Goal: Task Accomplishment & Management: Manage account settings

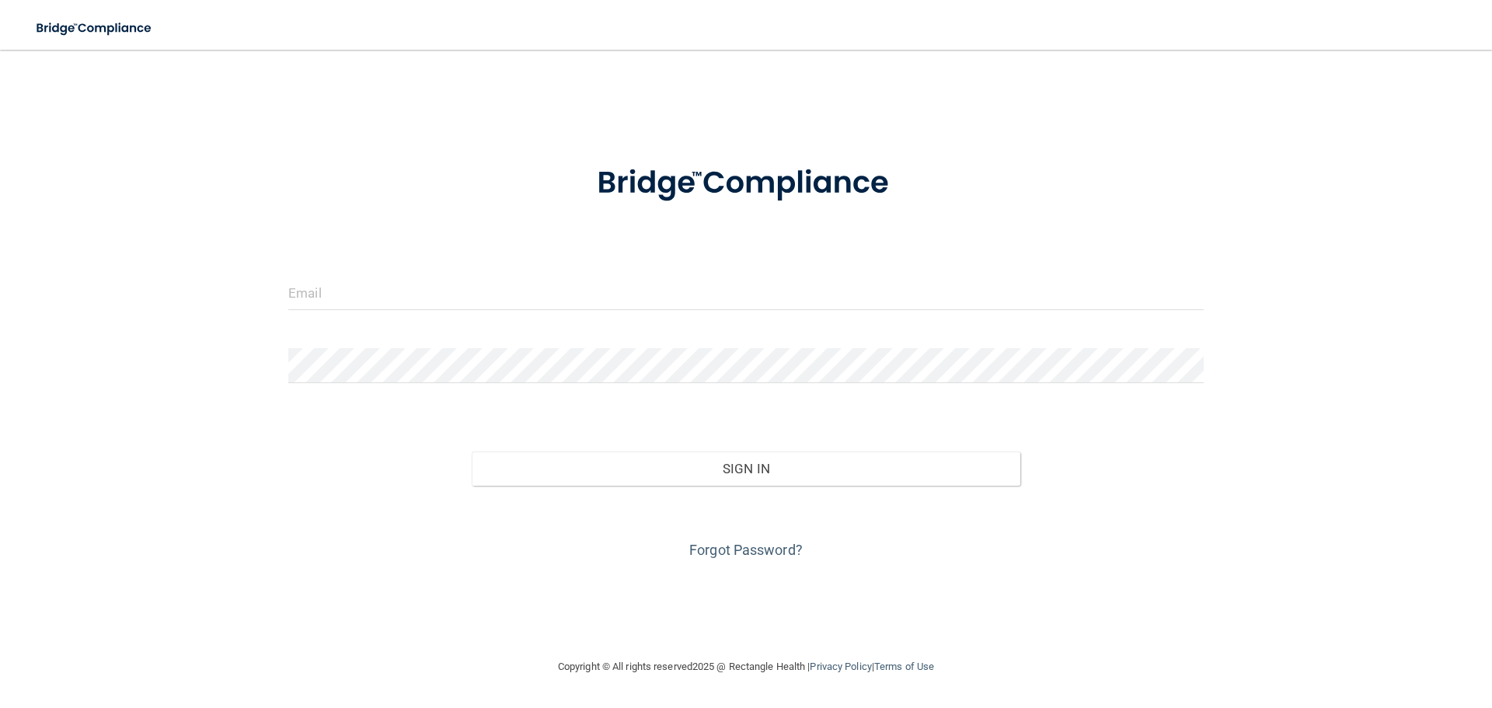
click at [505, 266] on form "Invalid email/password. You don't have permission to access that page. Sign In …" at bounding box center [746, 353] width 916 height 420
click at [502, 291] on input "email" at bounding box center [746, 292] width 916 height 35
type input "[EMAIL_ADDRESS][DOMAIN_NAME]"
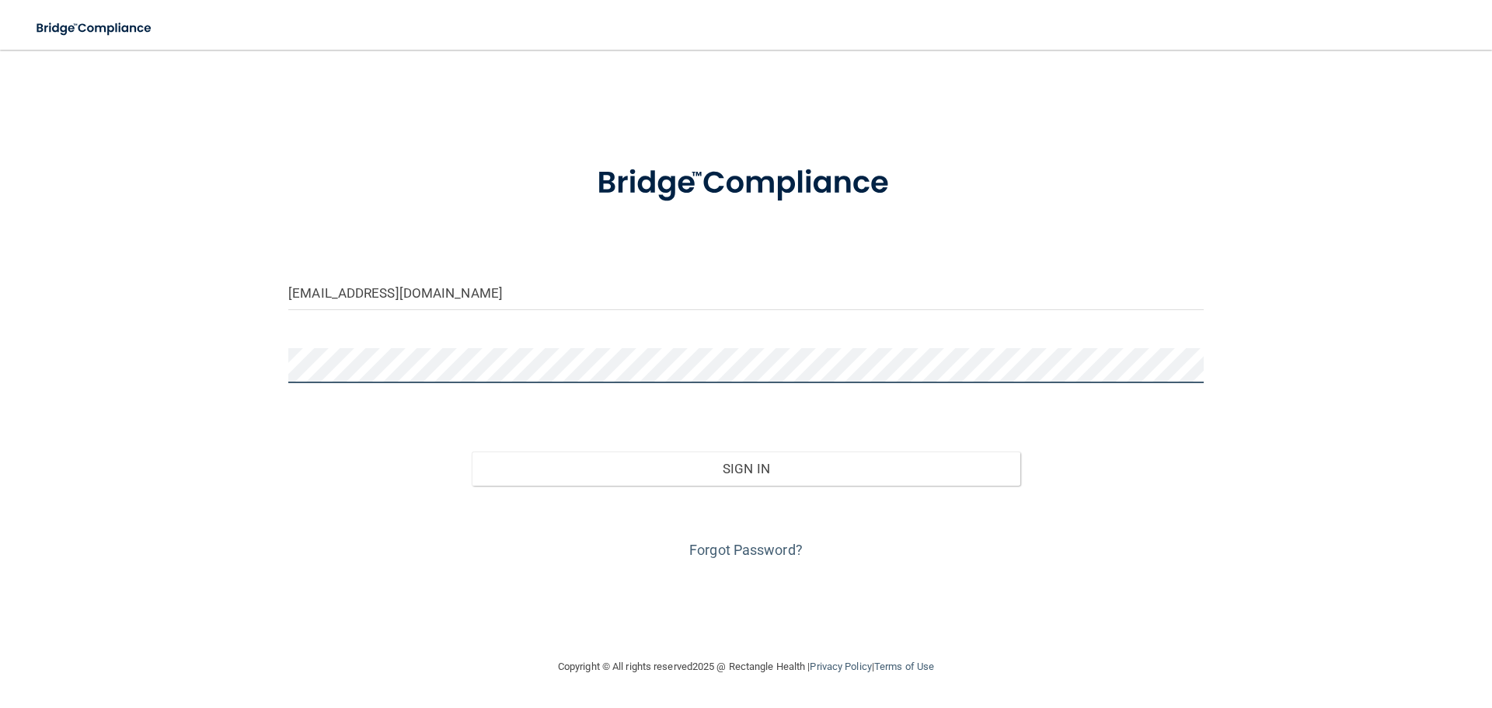
click at [472, 452] on button "Sign In" at bounding box center [746, 469] width 549 height 34
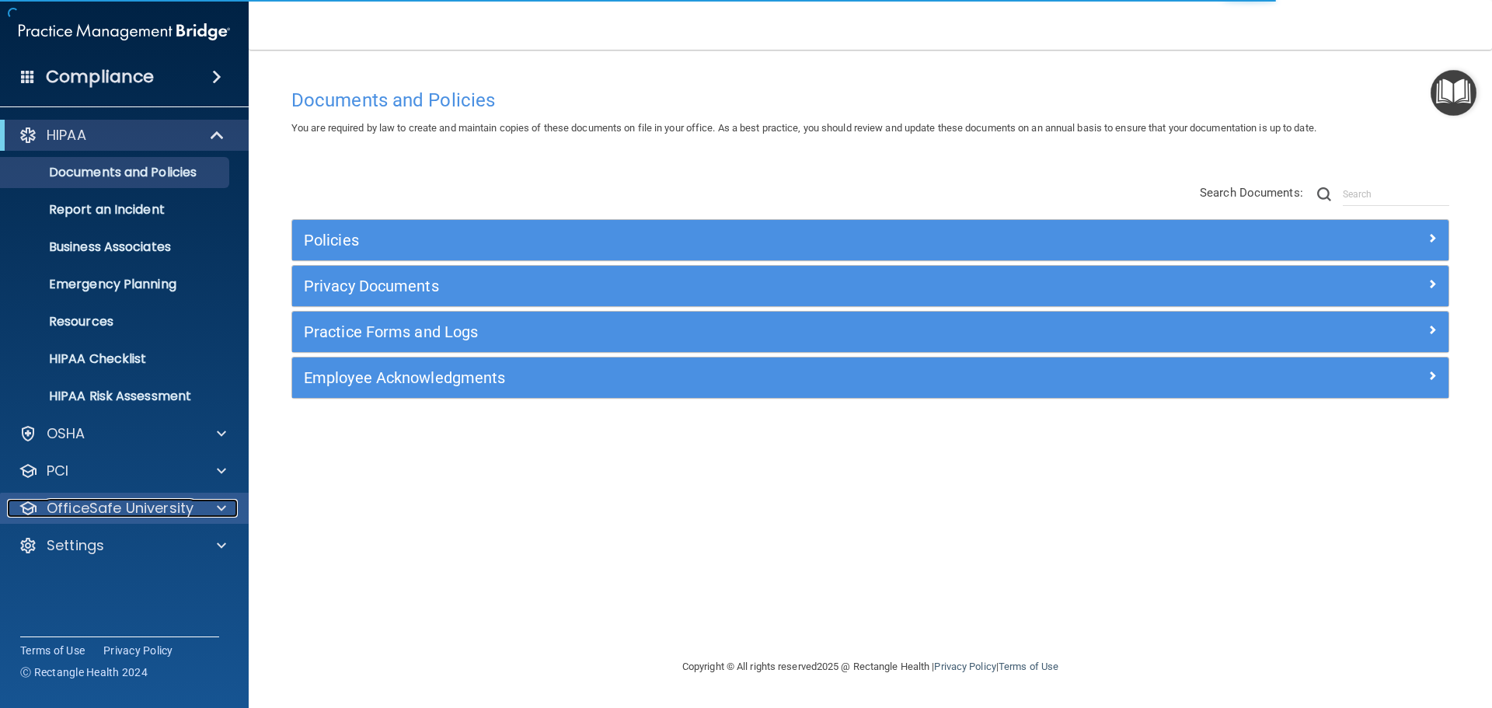
click at [224, 509] on span at bounding box center [221, 508] width 9 height 19
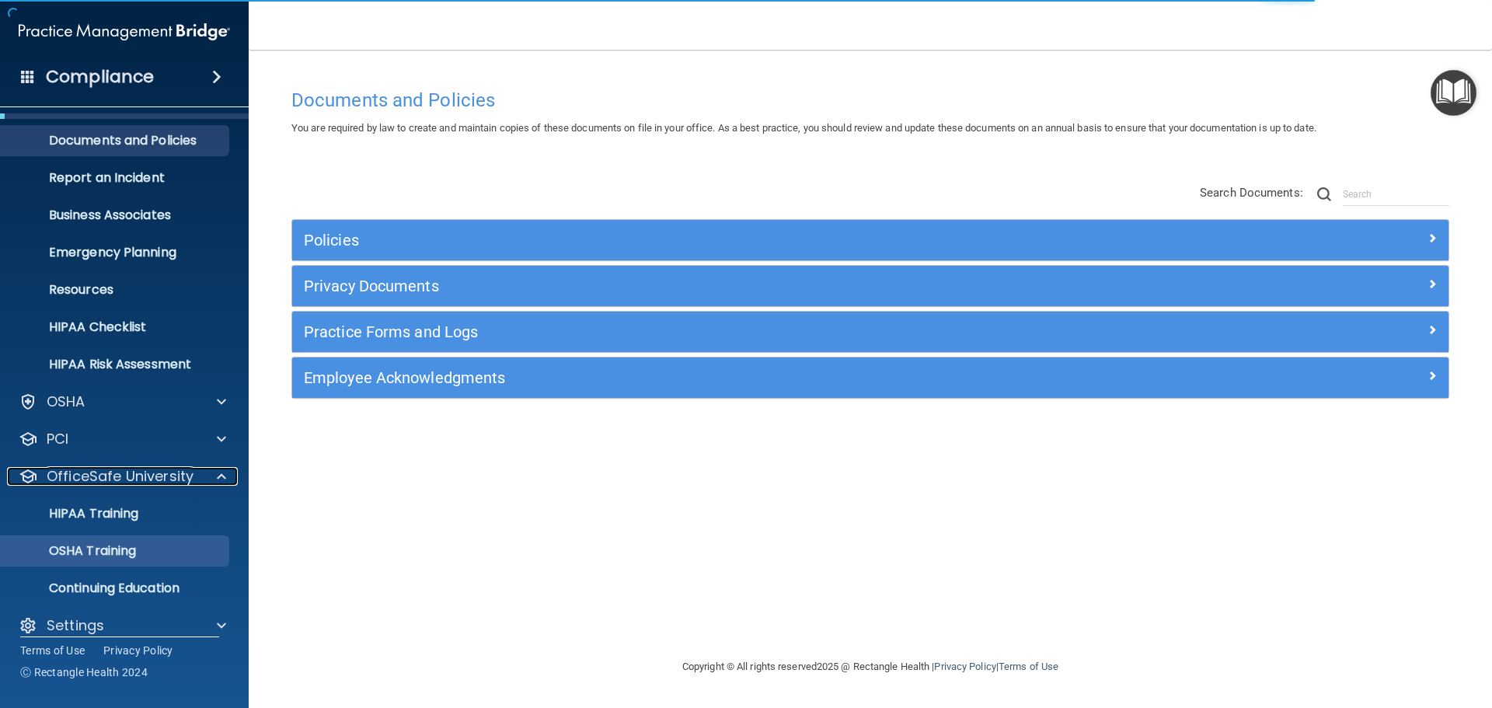
scroll to position [49, 0]
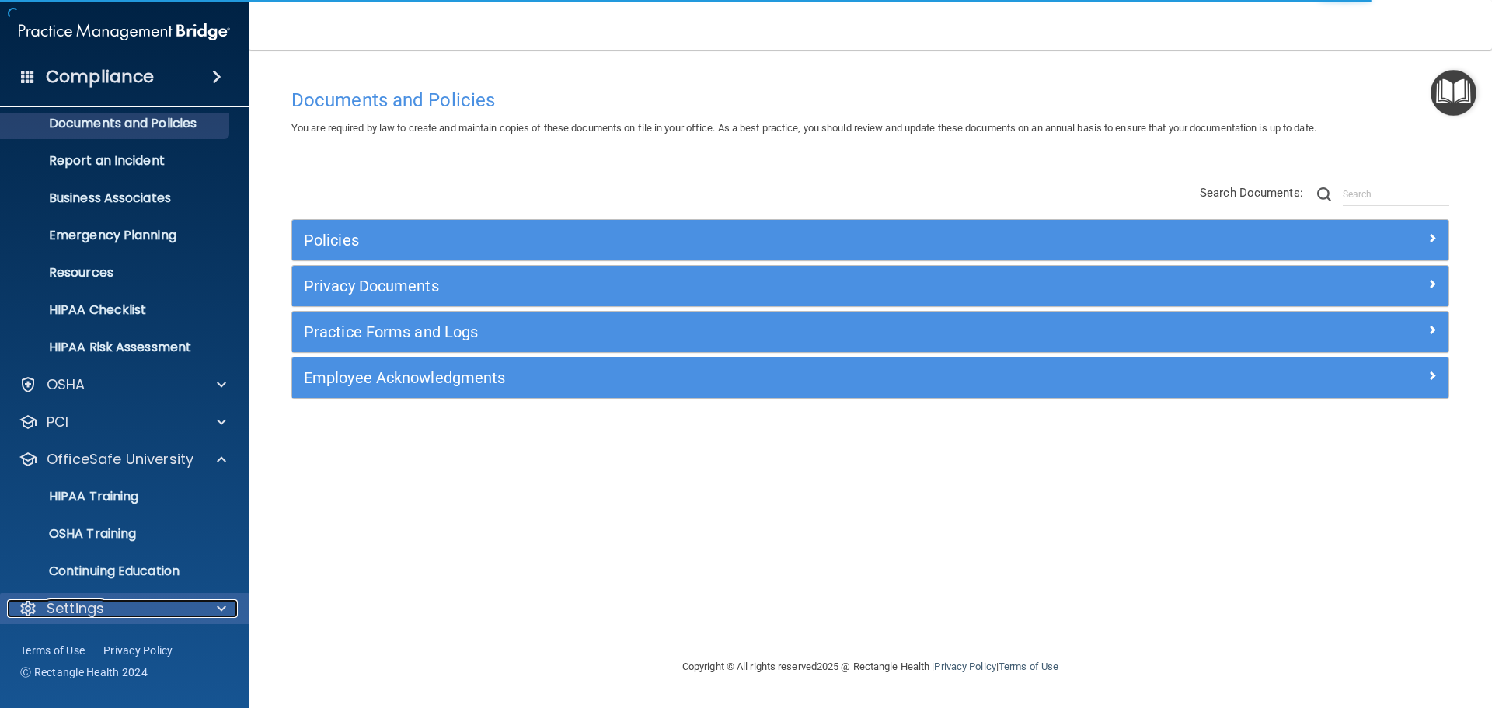
click at [207, 605] on div at bounding box center [219, 608] width 39 height 19
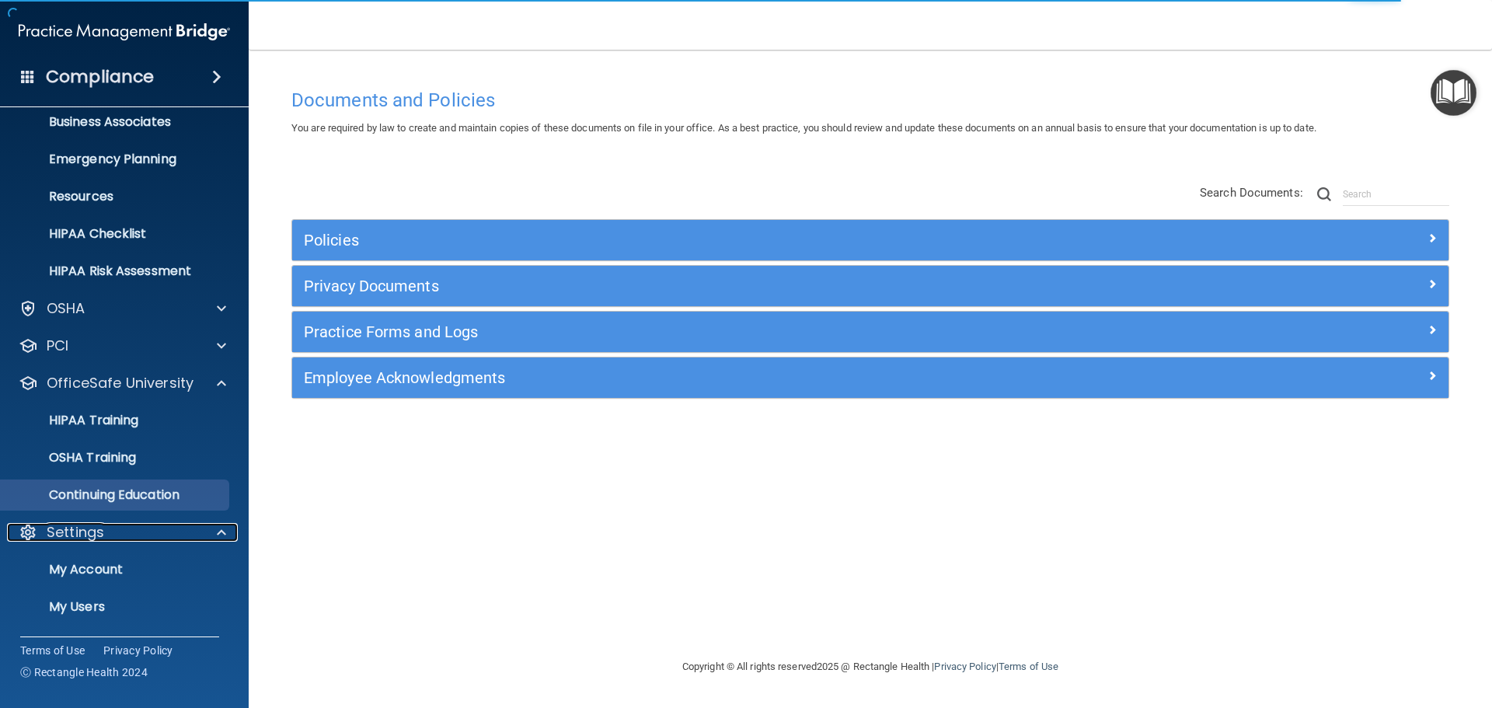
scroll to position [198, 0]
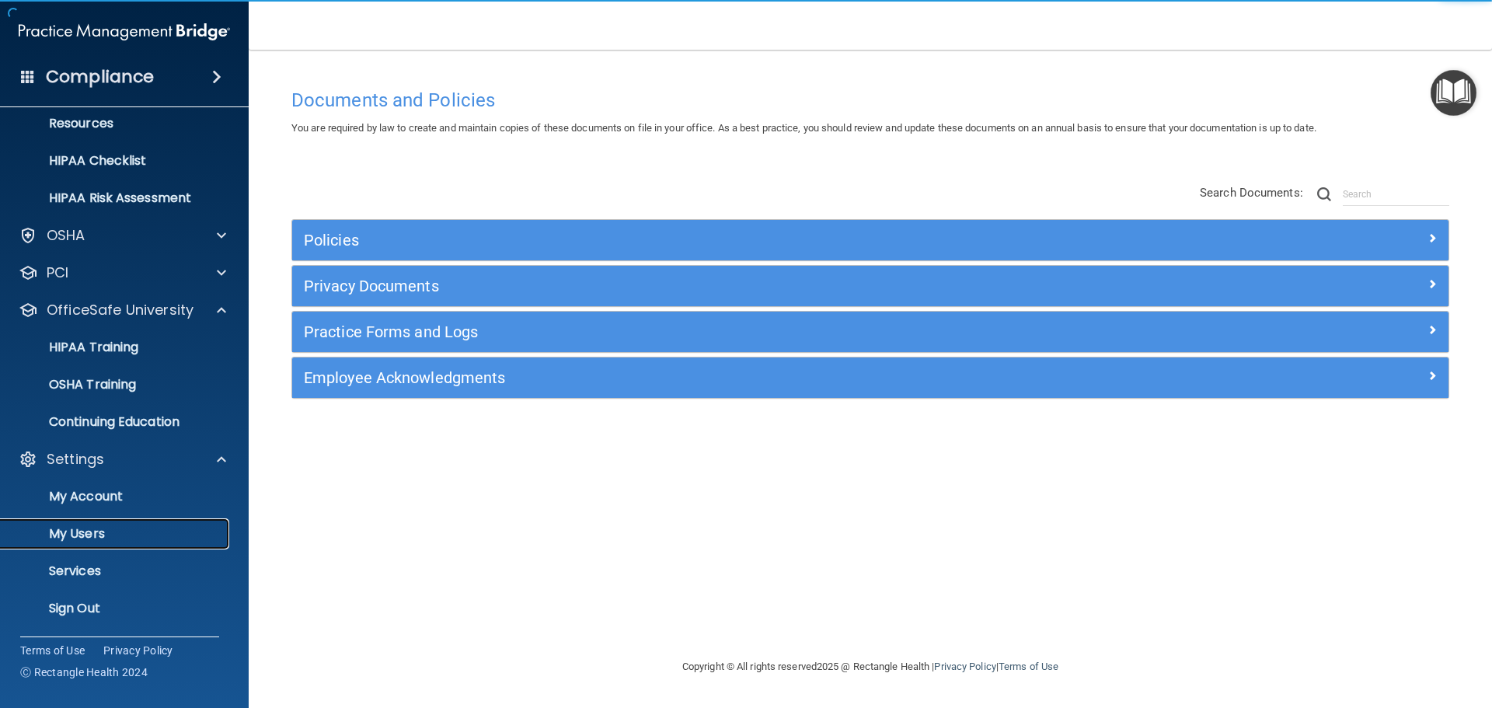
click at [98, 536] on p "My Users" at bounding box center [116, 534] width 212 height 16
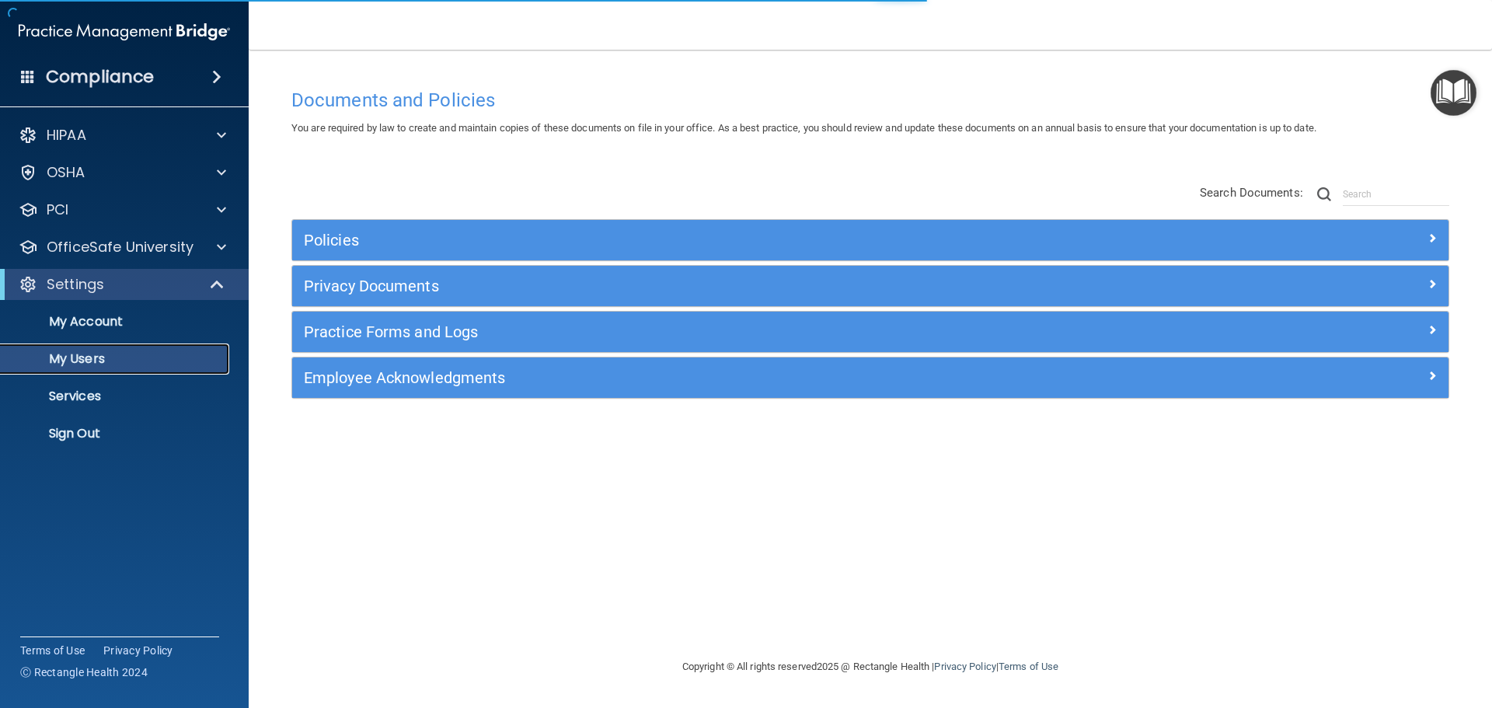
select select "20"
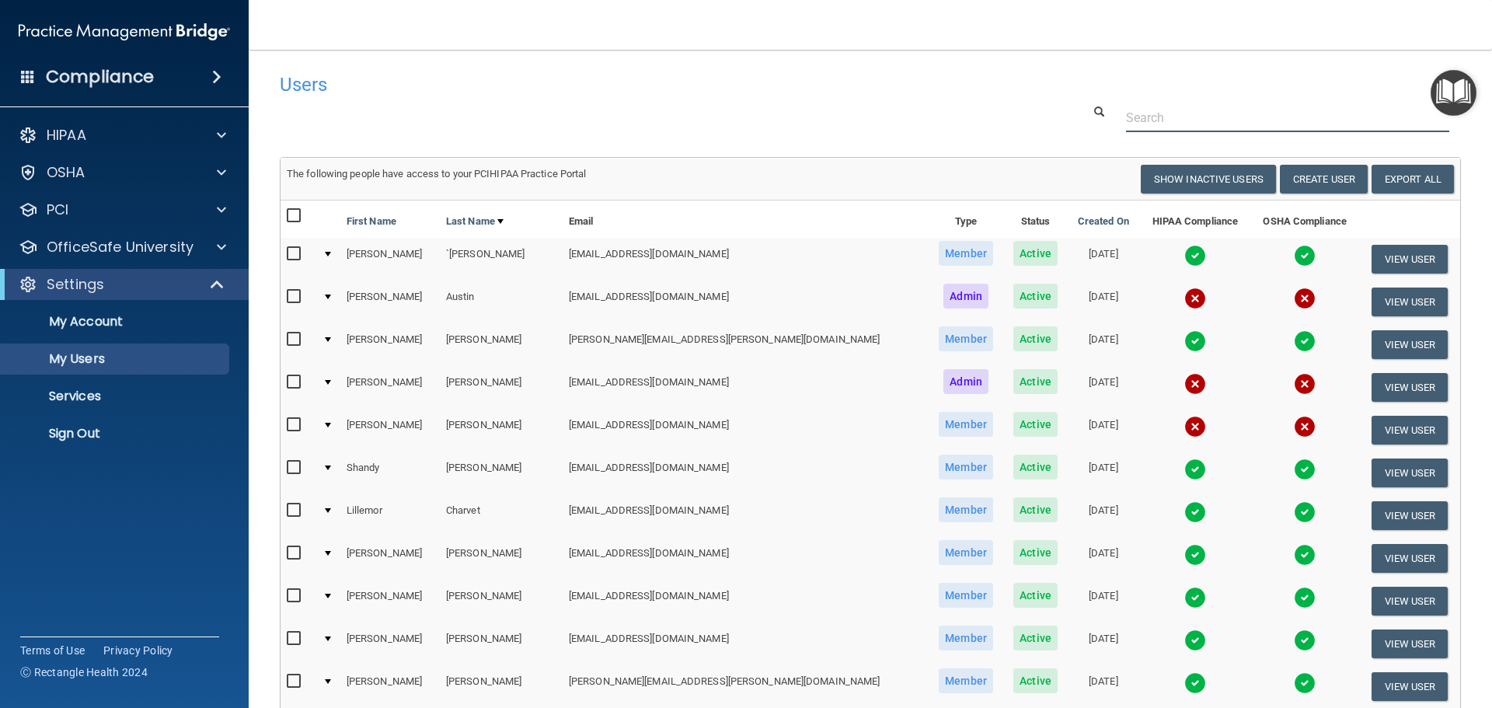
click at [1170, 113] on input "text" at bounding box center [1287, 117] width 323 height 29
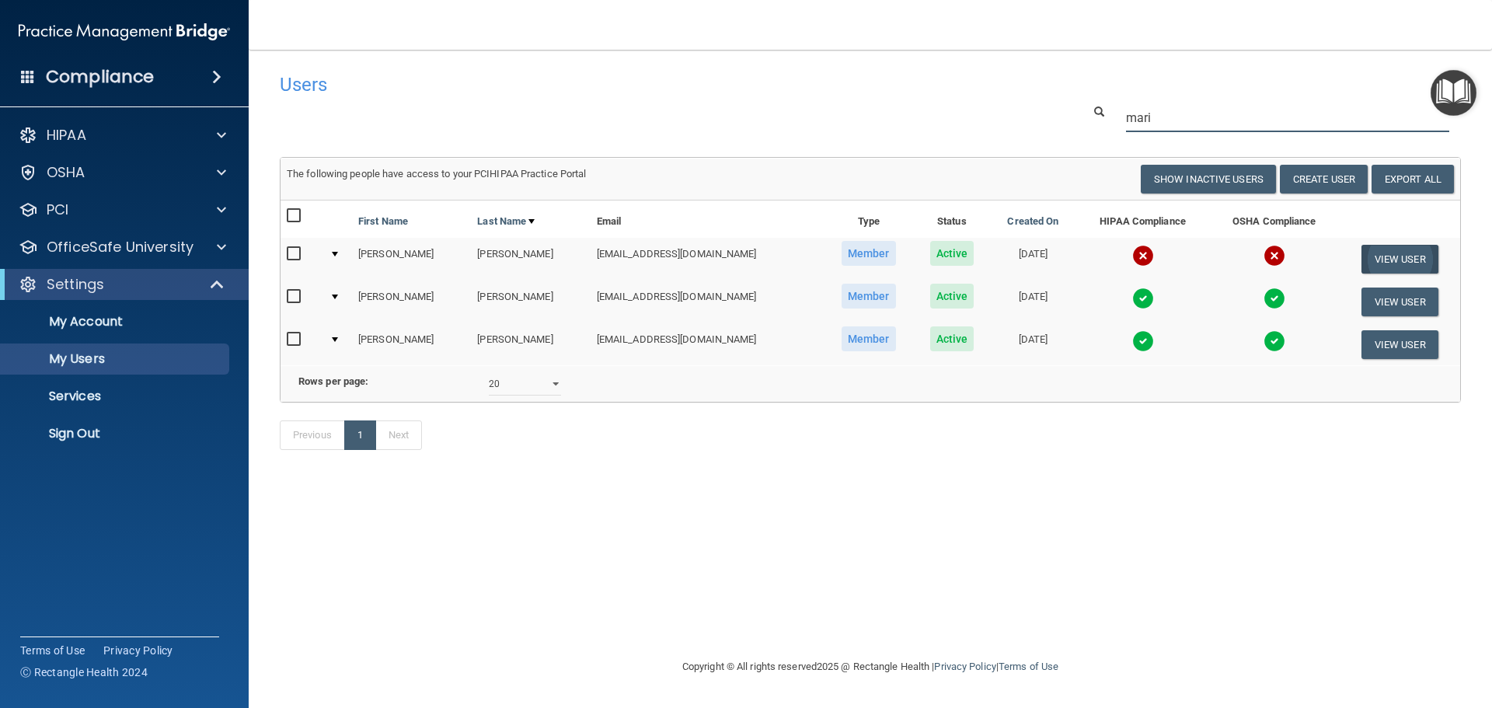
type input "mari"
click at [1394, 256] on button "View User" at bounding box center [1400, 259] width 77 height 29
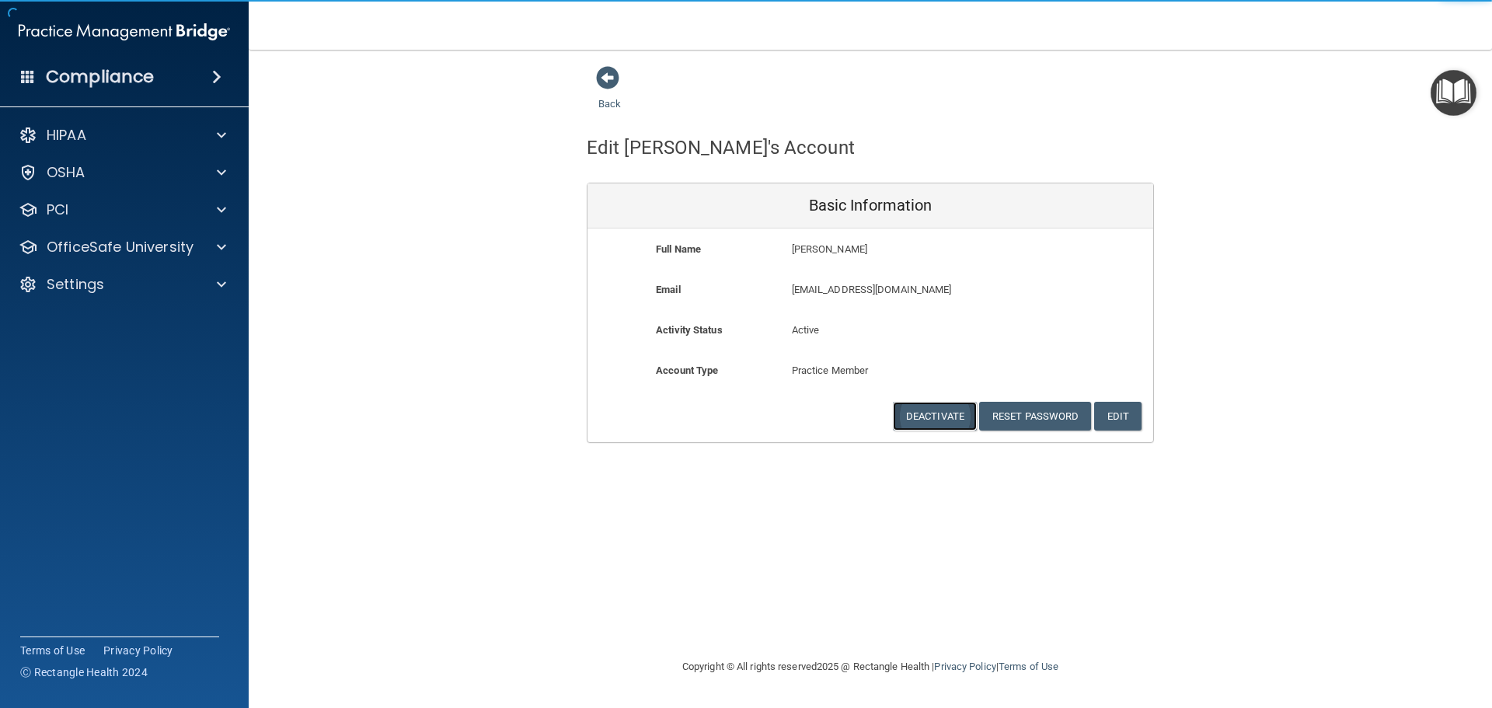
click at [926, 414] on button "Deactivate" at bounding box center [935, 416] width 84 height 29
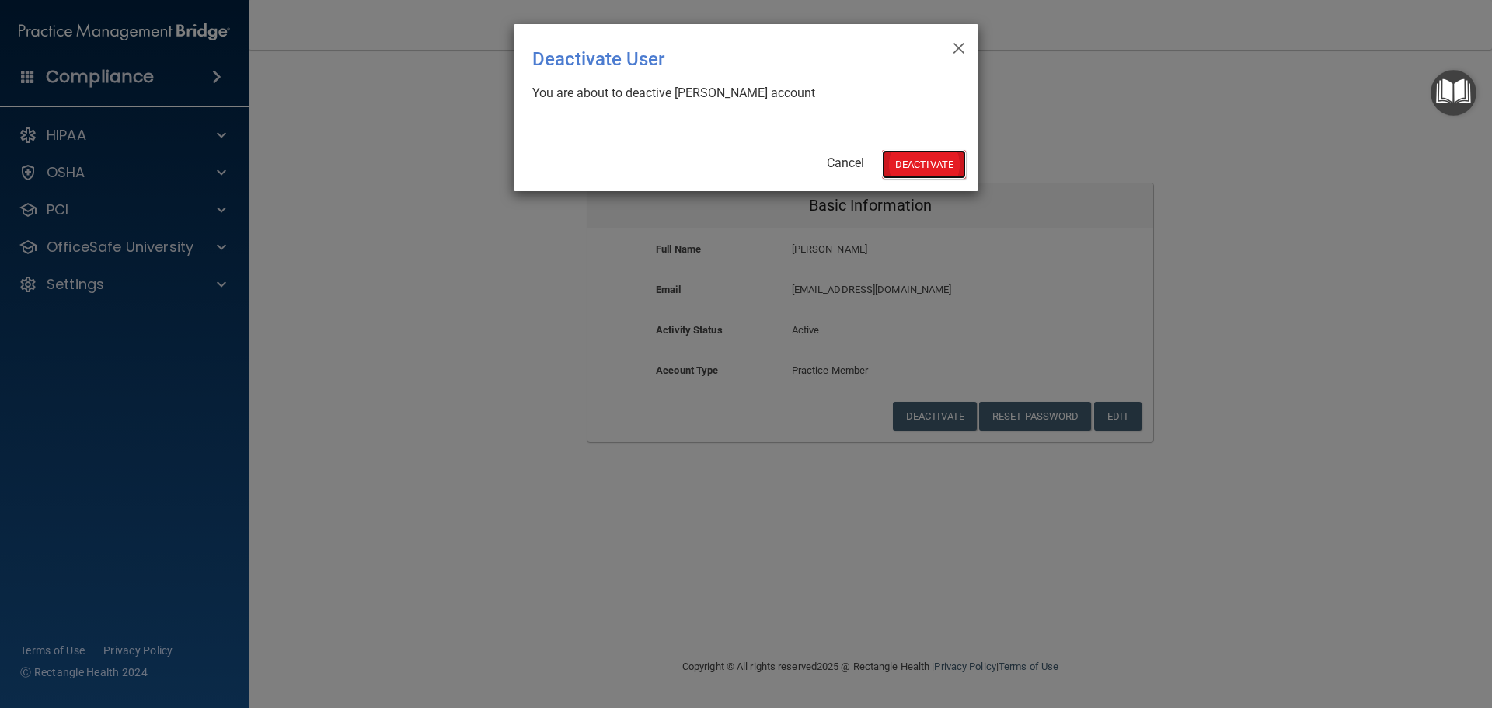
click at [919, 162] on button "Deactivate" at bounding box center [924, 164] width 84 height 29
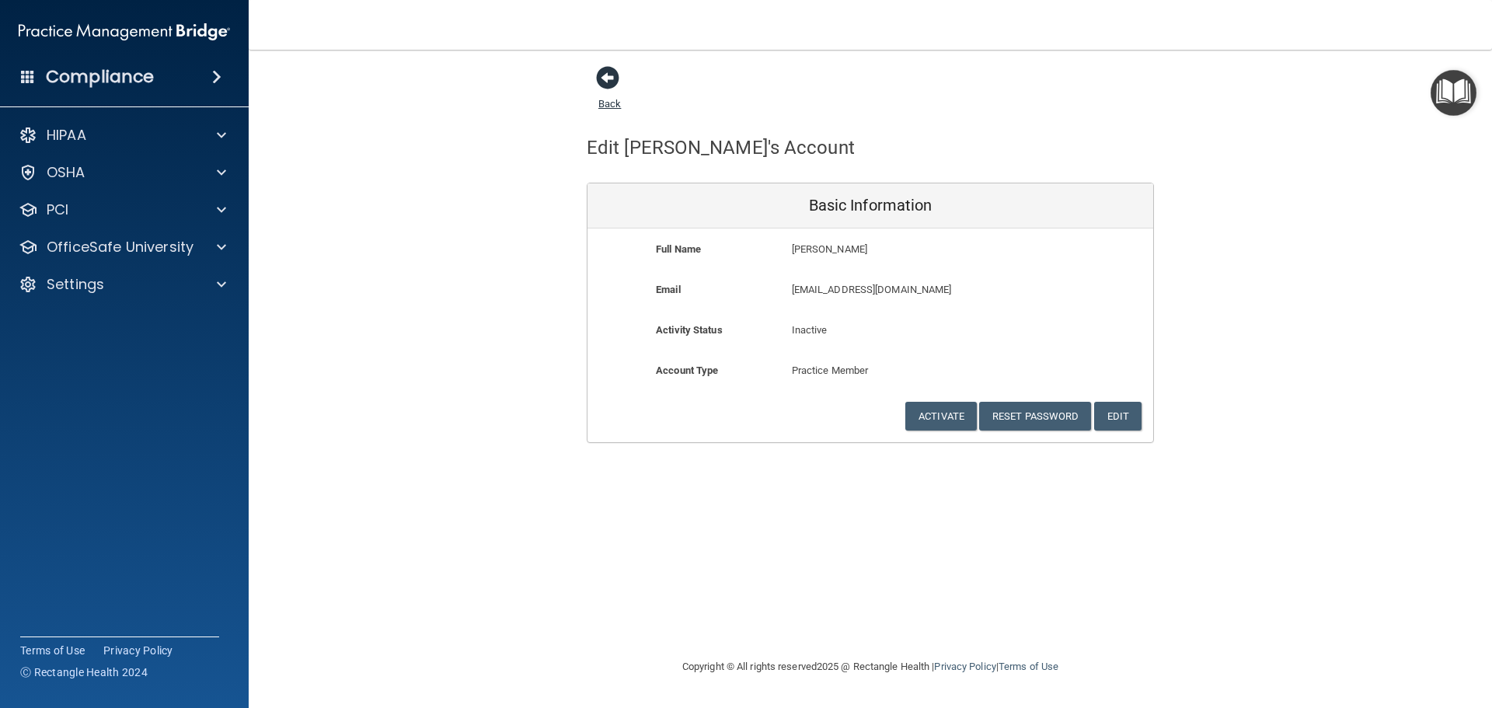
click at [609, 80] on span at bounding box center [607, 77] width 23 height 23
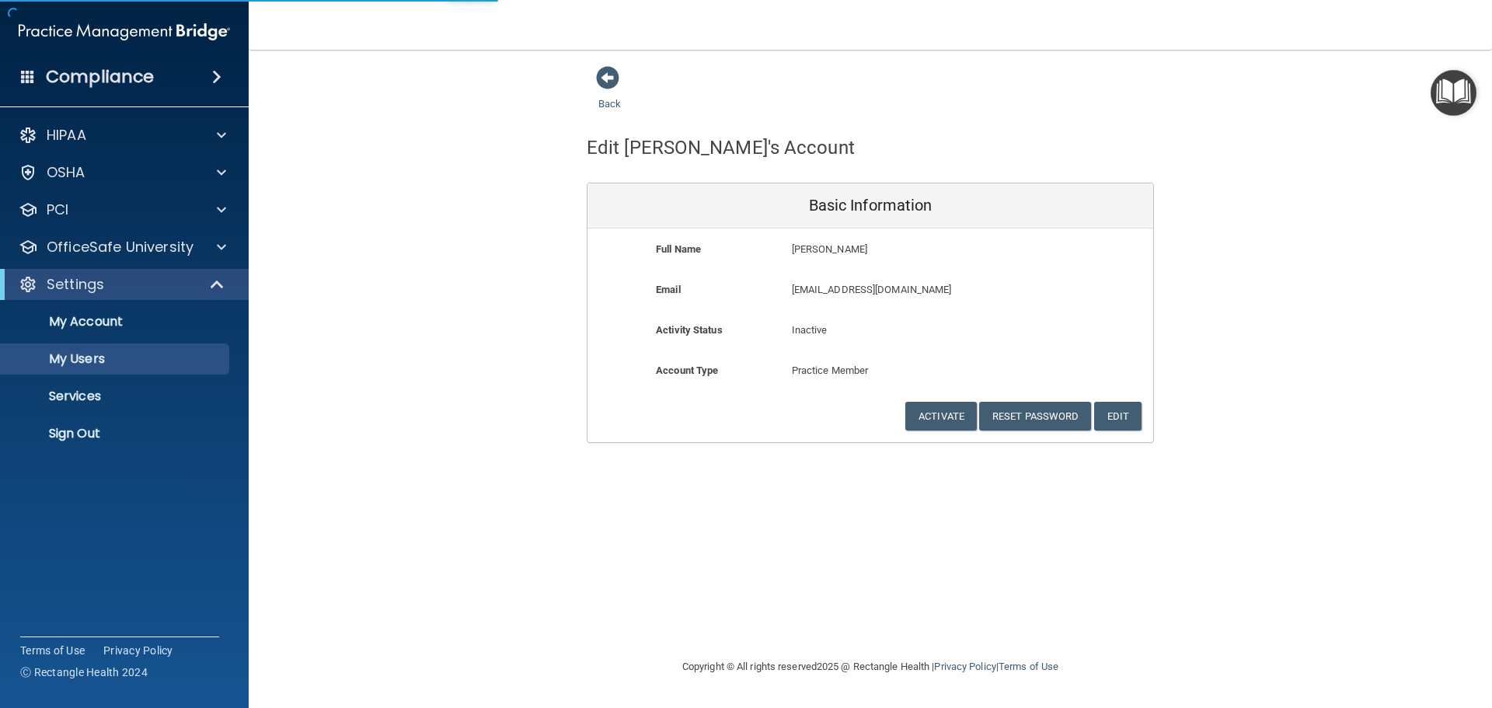
select select "20"
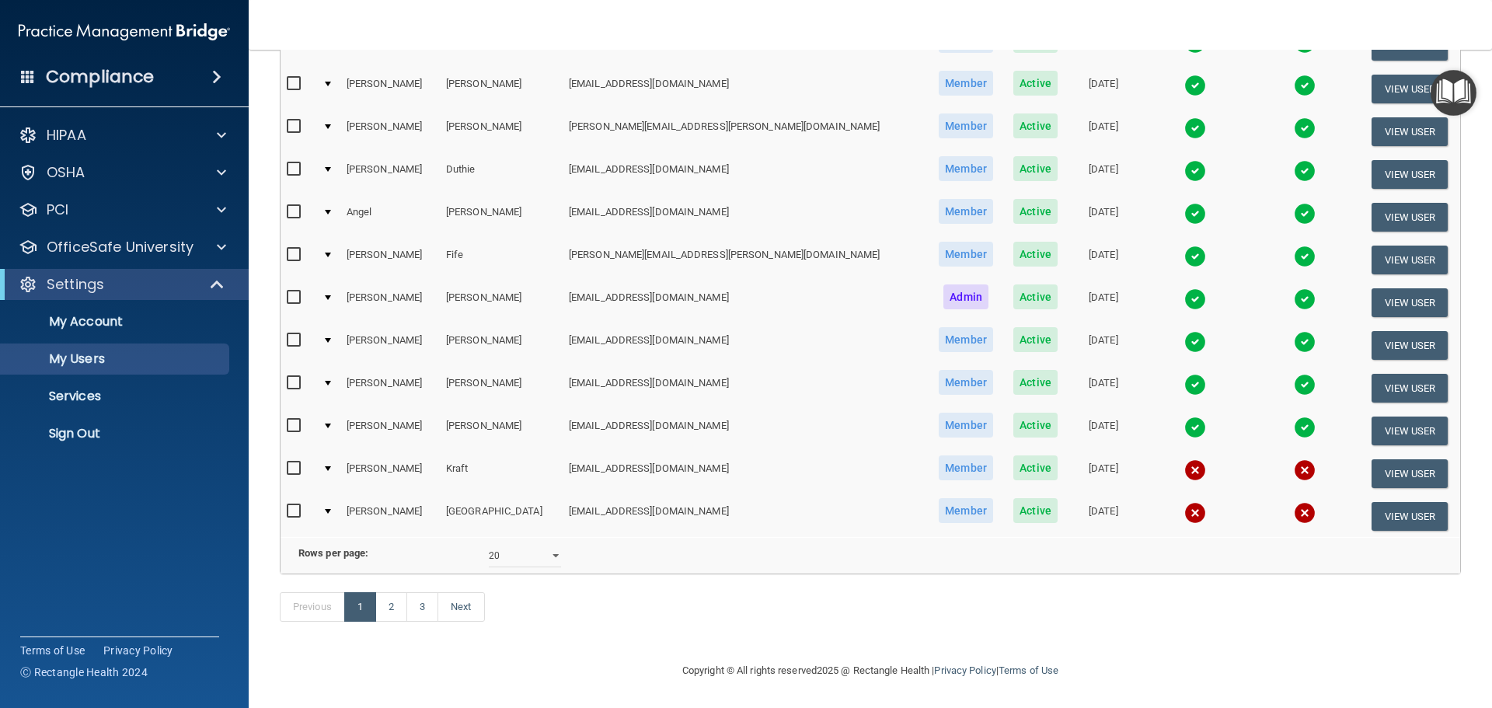
scroll to position [578, 0]
click at [288, 462] on input "checkbox" at bounding box center [296, 468] width 18 height 12
checkbox input "true"
click at [1387, 459] on button "View User" at bounding box center [1410, 473] width 77 height 29
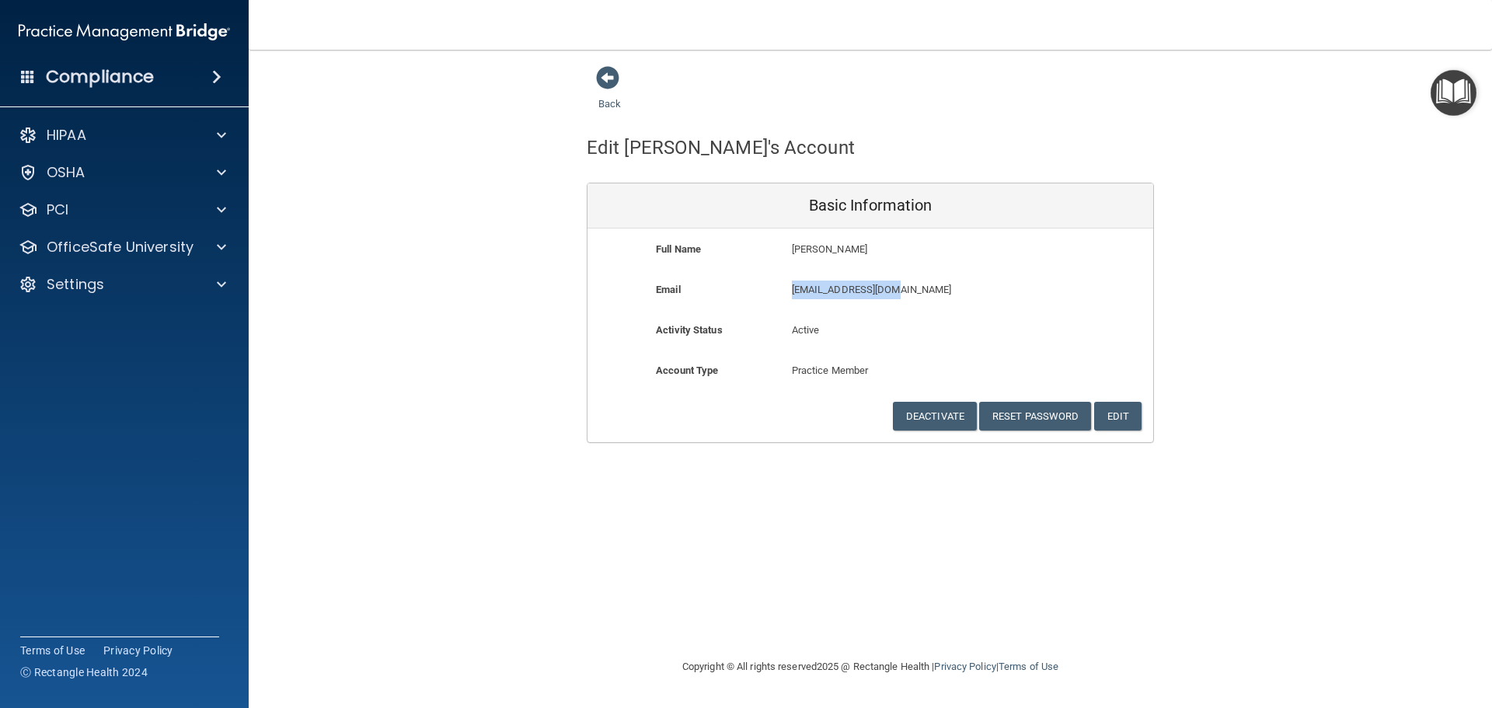
drag, startPoint x: 906, startPoint y: 286, endPoint x: 783, endPoint y: 296, distance: 123.2
click at [783, 296] on div "[EMAIL_ADDRESS][DOMAIN_NAME] [EMAIL_ADDRESS][DOMAIN_NAME]" at bounding box center [915, 295] width 271 height 29
copy p "[EMAIL_ADDRESS][DOMAIN_NAME]"
click at [291, 523] on div "Back Edit [PERSON_NAME]'s Account Basic Information Full Name [PERSON_NAME] [PE…" at bounding box center [870, 353] width 1181 height 577
click at [1011, 418] on button "Reset Password" at bounding box center [1035, 416] width 112 height 29
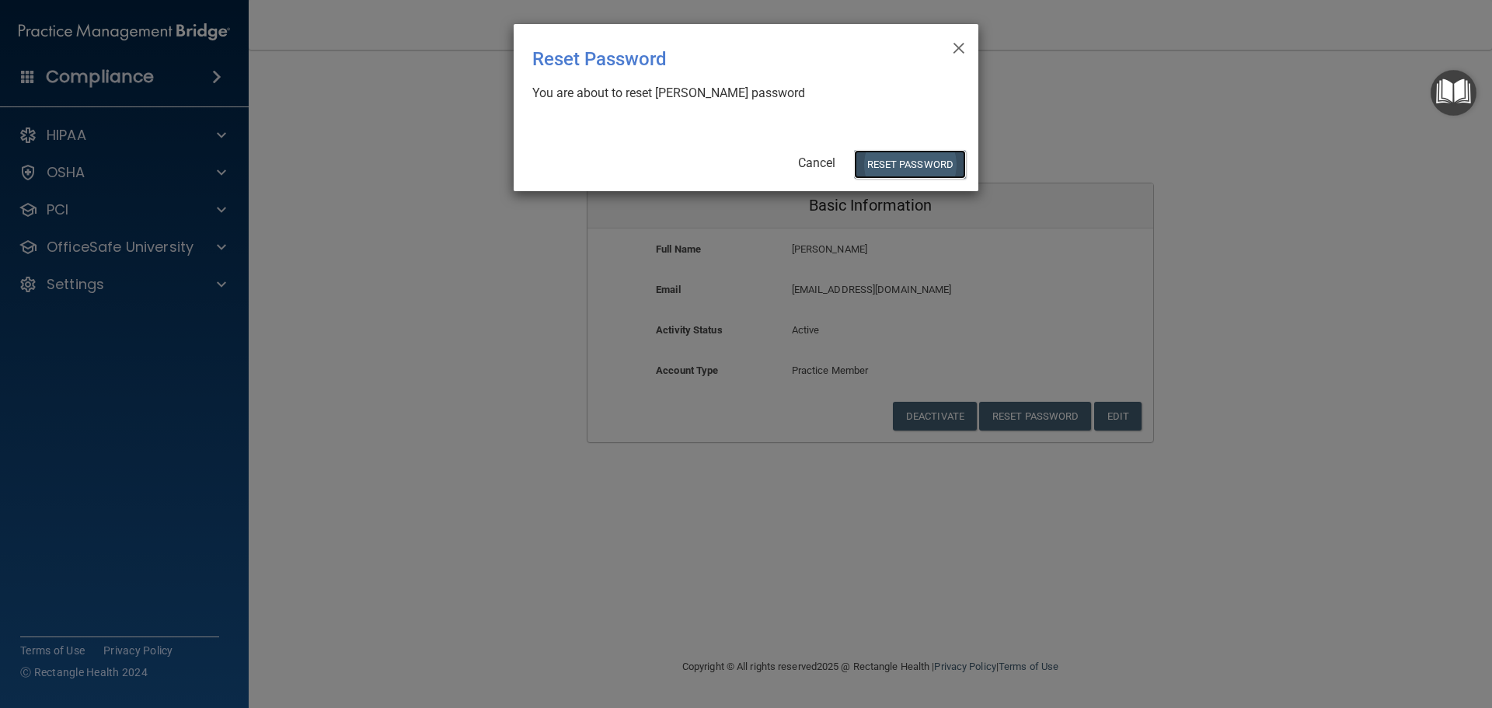
click at [903, 164] on button "Reset Password" at bounding box center [910, 164] width 112 height 29
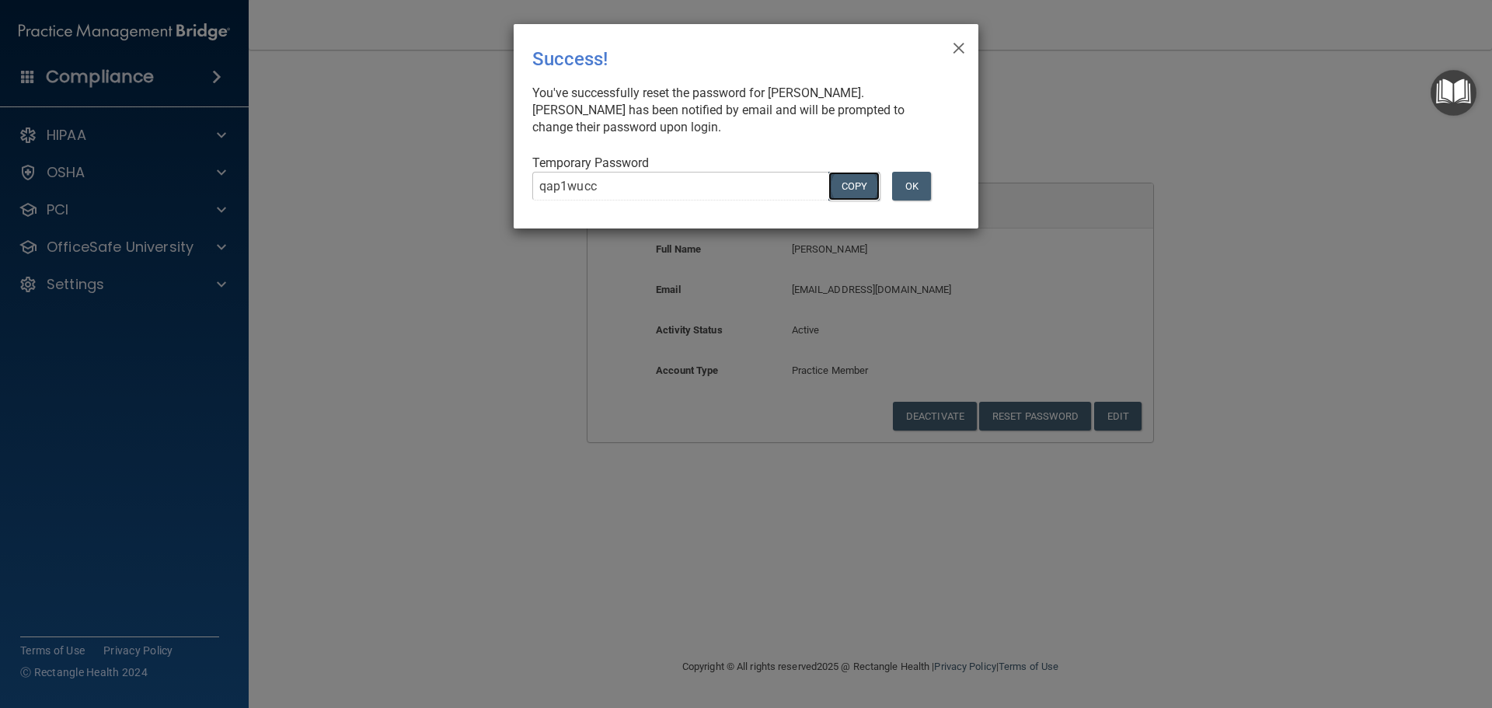
click at [851, 187] on button "COPY" at bounding box center [853, 186] width 51 height 29
click at [682, 398] on div "× Close Success! You've successfully reset the password for [PERSON_NAME]. [PER…" at bounding box center [746, 354] width 1492 height 708
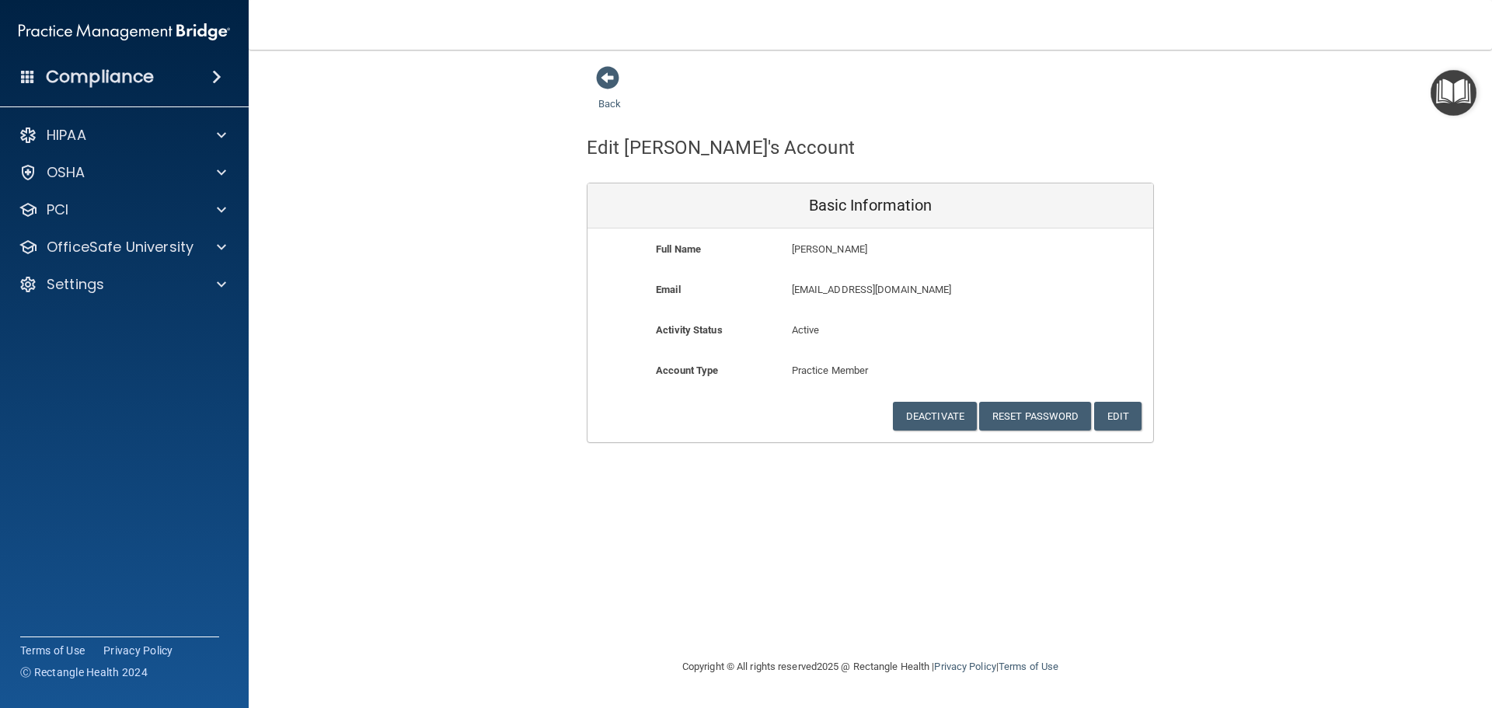
click at [1170, 546] on div "Back Edit [PERSON_NAME]'s Account Basic Information Full Name [PERSON_NAME] [PE…" at bounding box center [870, 353] width 1181 height 577
click at [609, 78] on span at bounding box center [607, 77] width 23 height 23
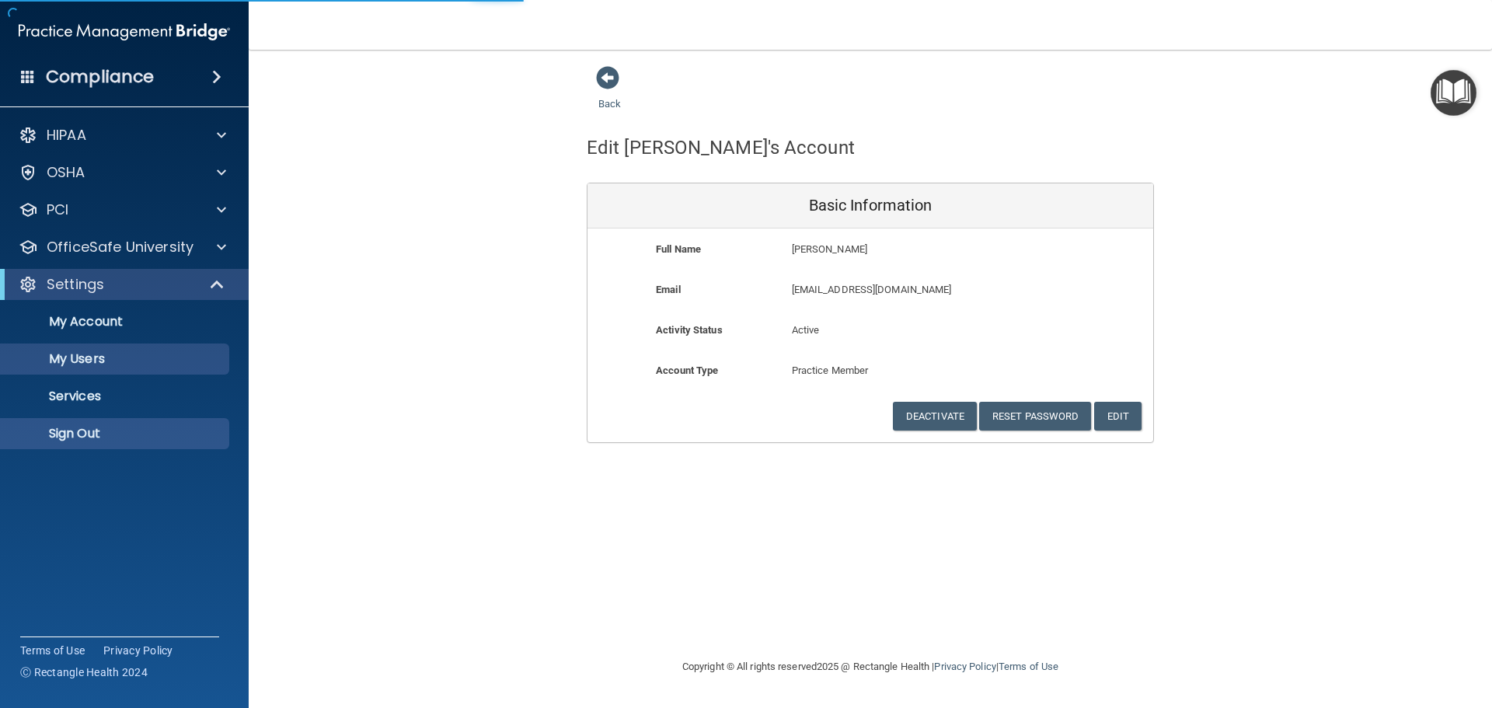
select select "20"
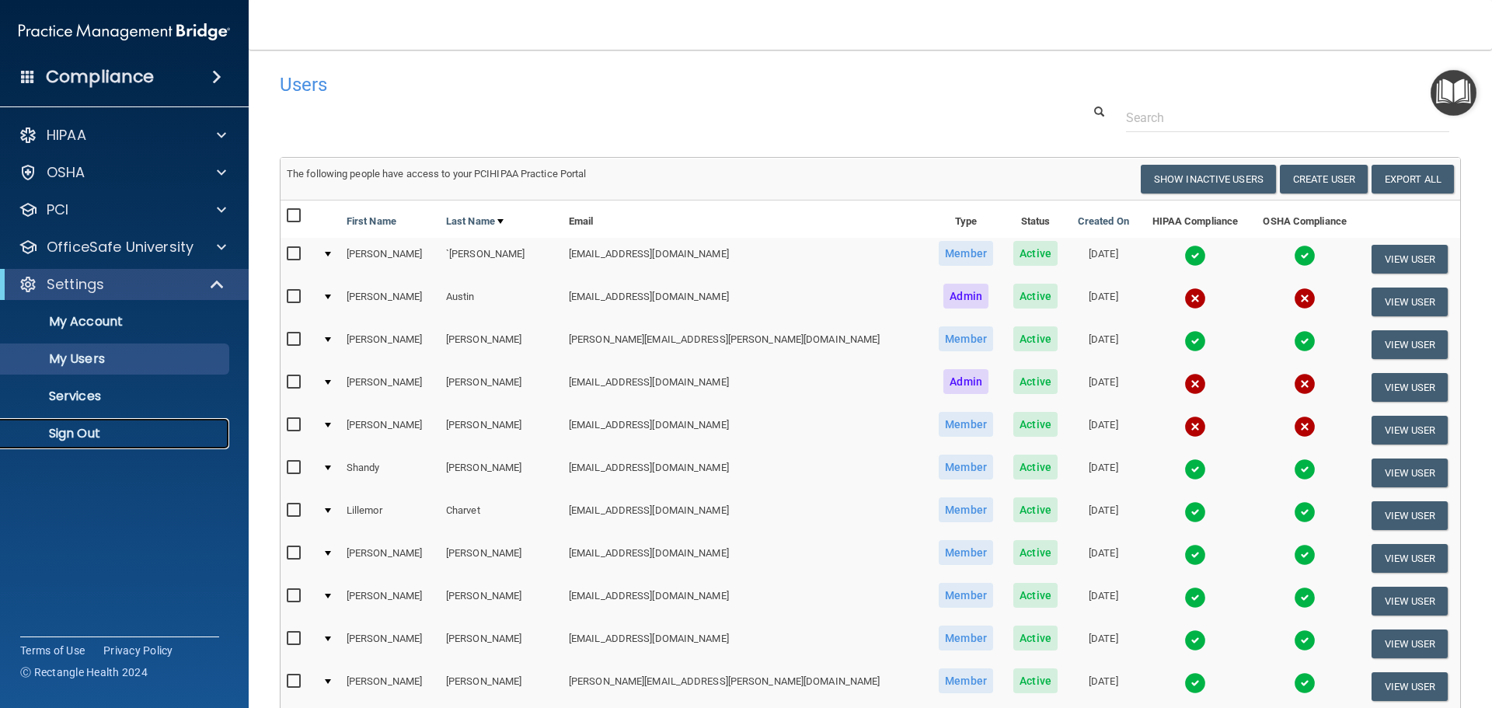
click at [53, 422] on link "Sign Out" at bounding box center [106, 433] width 245 height 31
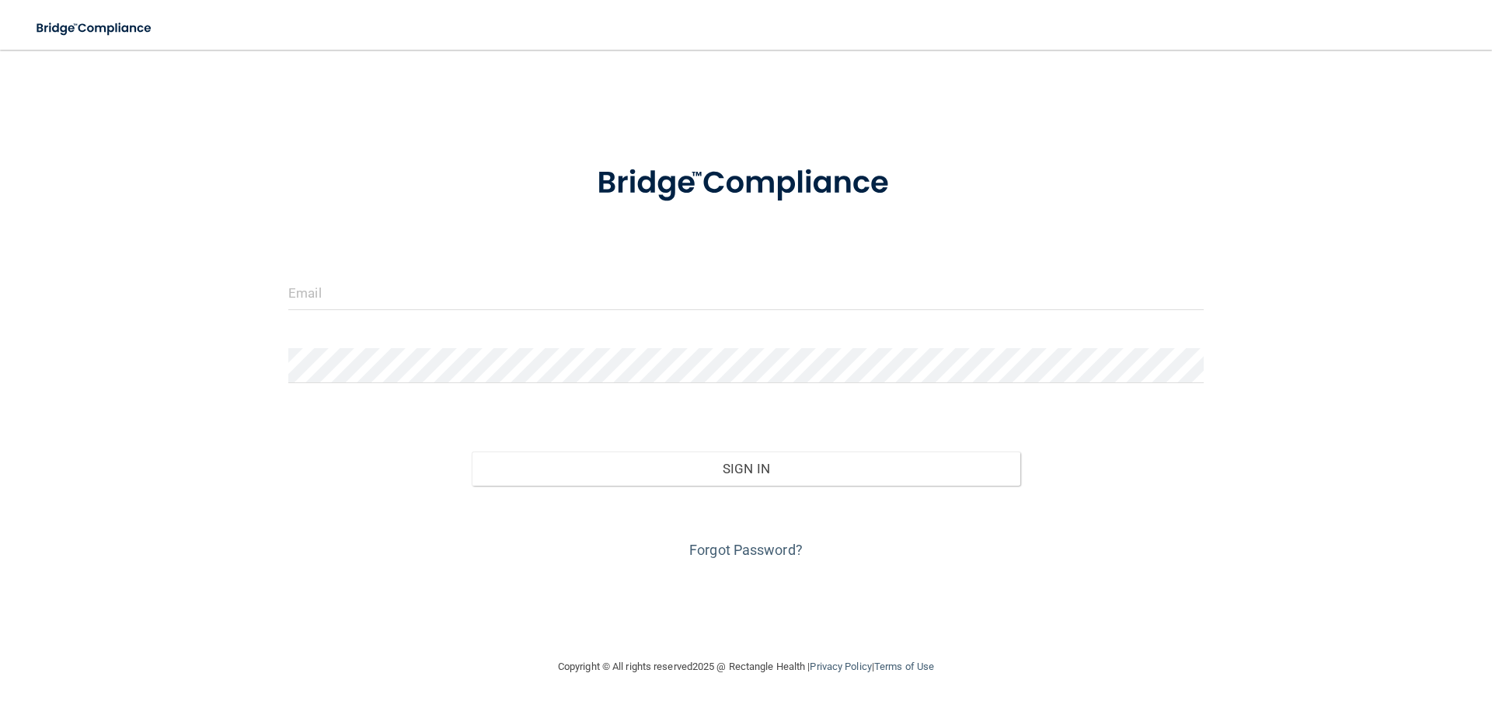
click at [481, 118] on div "Invalid email/password. You don't have permission to access that page. Sign In …" at bounding box center [746, 353] width 1430 height 577
click at [424, 306] on input "email" at bounding box center [746, 292] width 916 height 35
paste input "[EMAIL_ADDRESS][DOMAIN_NAME]"
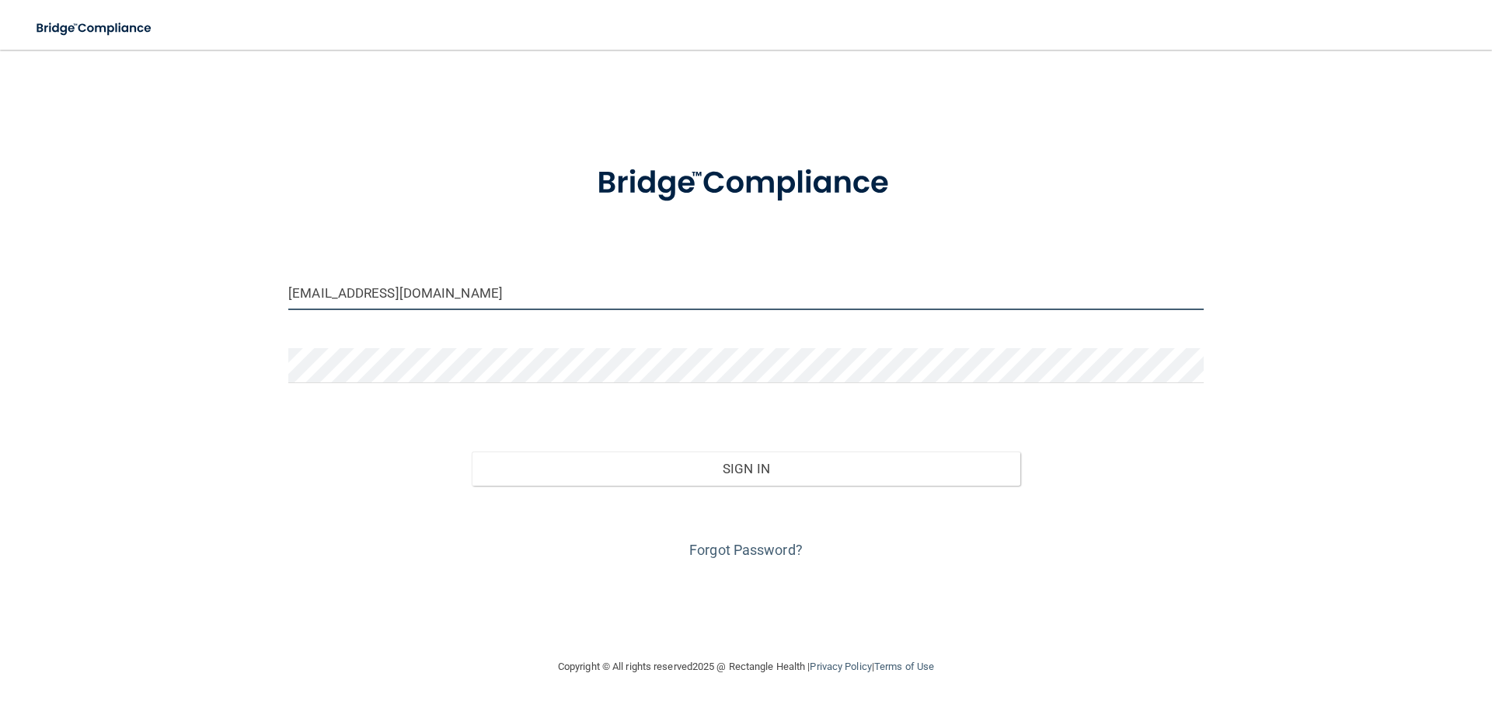
type input "[EMAIL_ADDRESS][DOMAIN_NAME]"
click at [391, 417] on form "[EMAIL_ADDRESS][DOMAIN_NAME] Invalid email/password. You don't have permission …" at bounding box center [746, 353] width 916 height 420
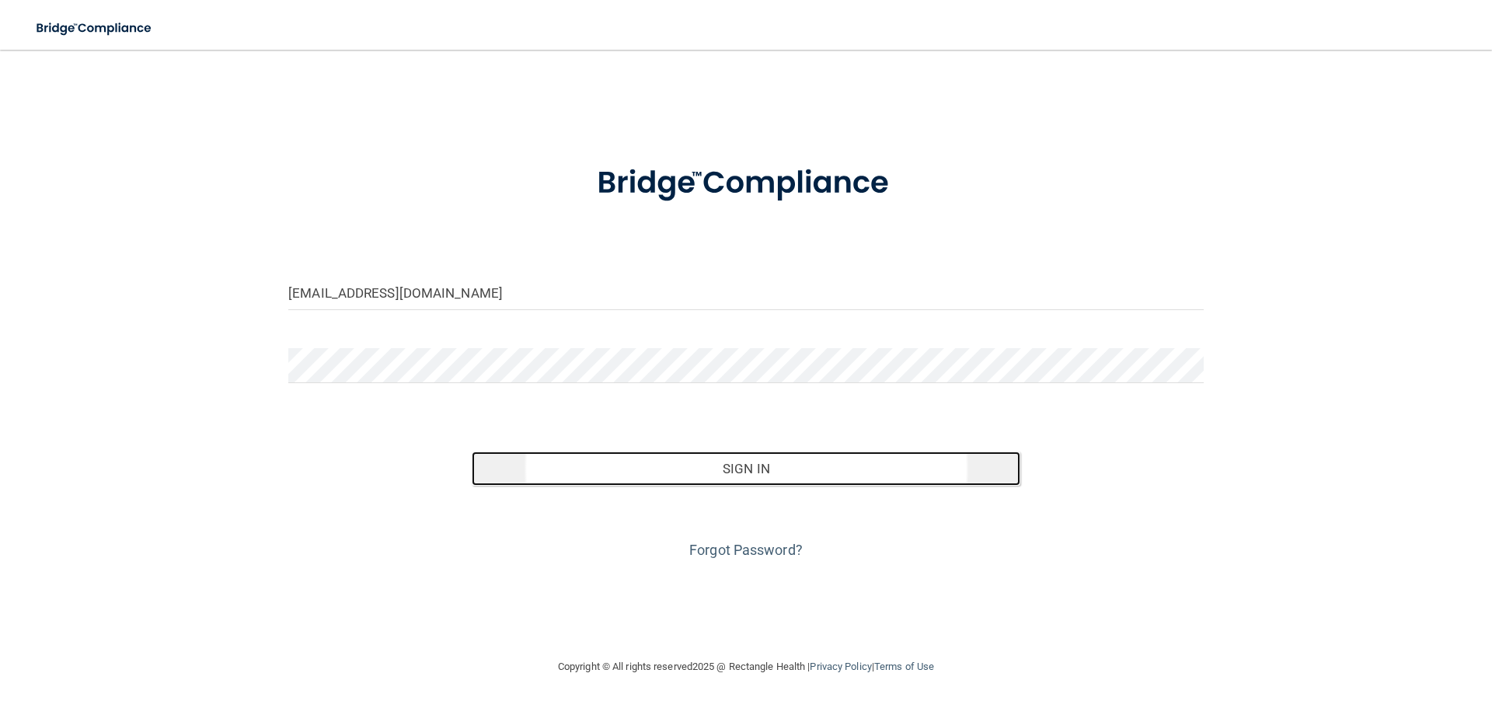
click at [724, 466] on button "Sign In" at bounding box center [746, 469] width 549 height 34
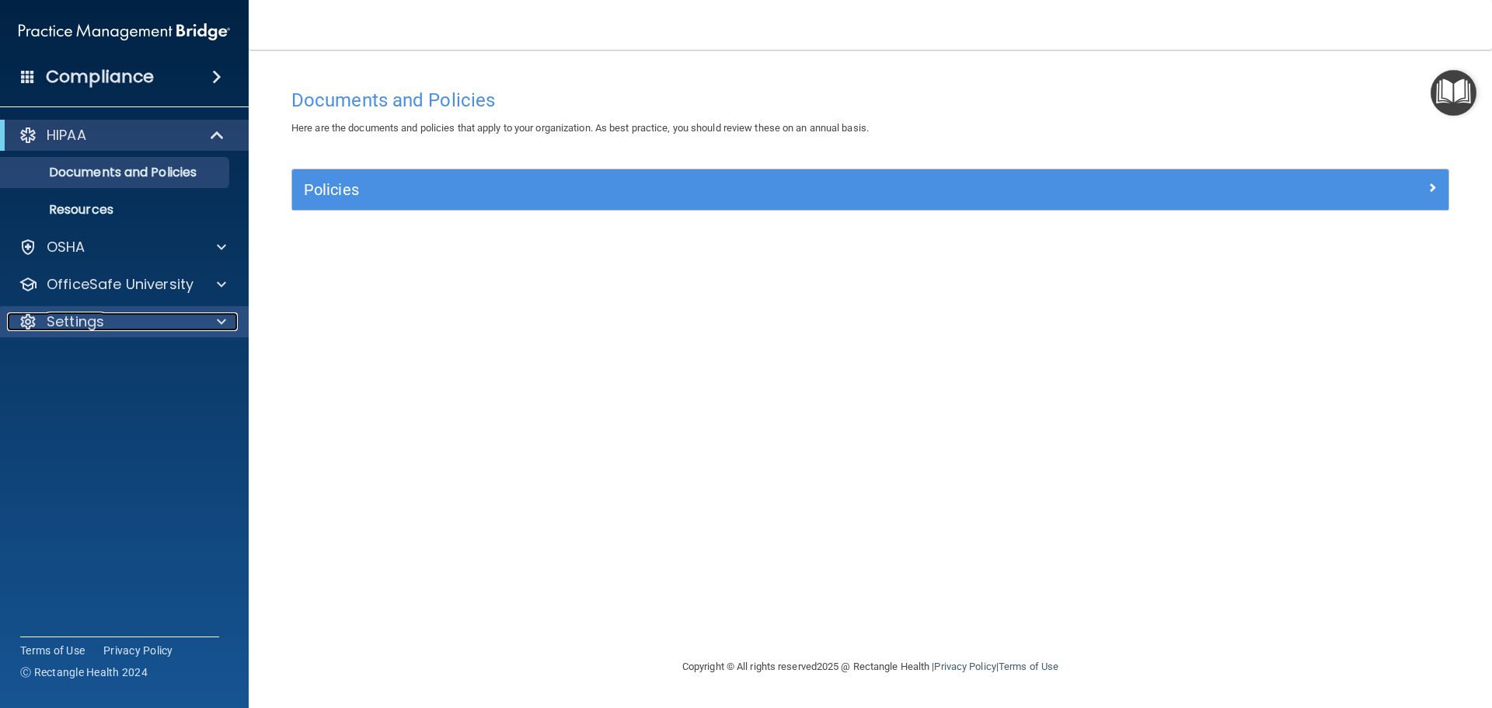
click at [225, 314] on span at bounding box center [221, 321] width 9 height 19
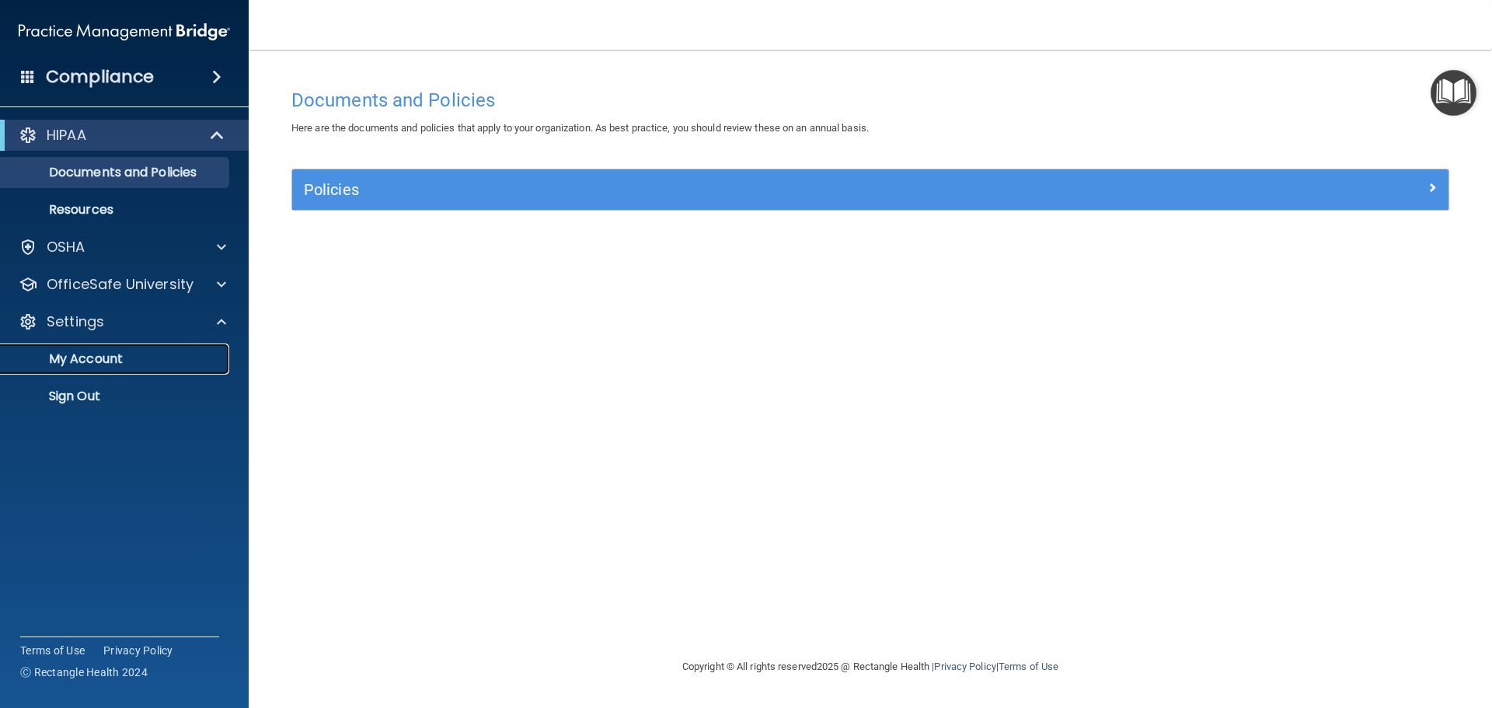
click at [76, 358] on p "My Account" at bounding box center [116, 359] width 212 height 16
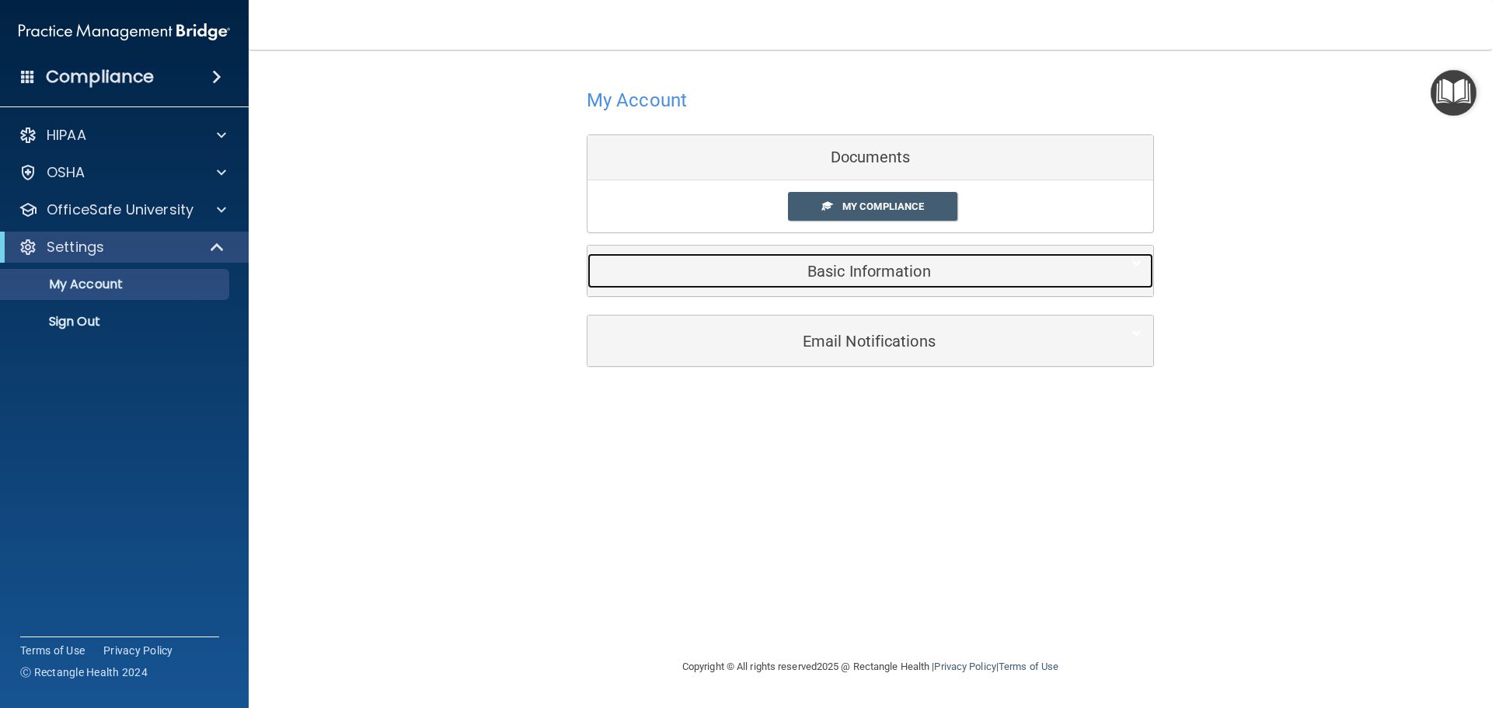
click at [879, 266] on h5 "Basic Information" at bounding box center [846, 271] width 495 height 17
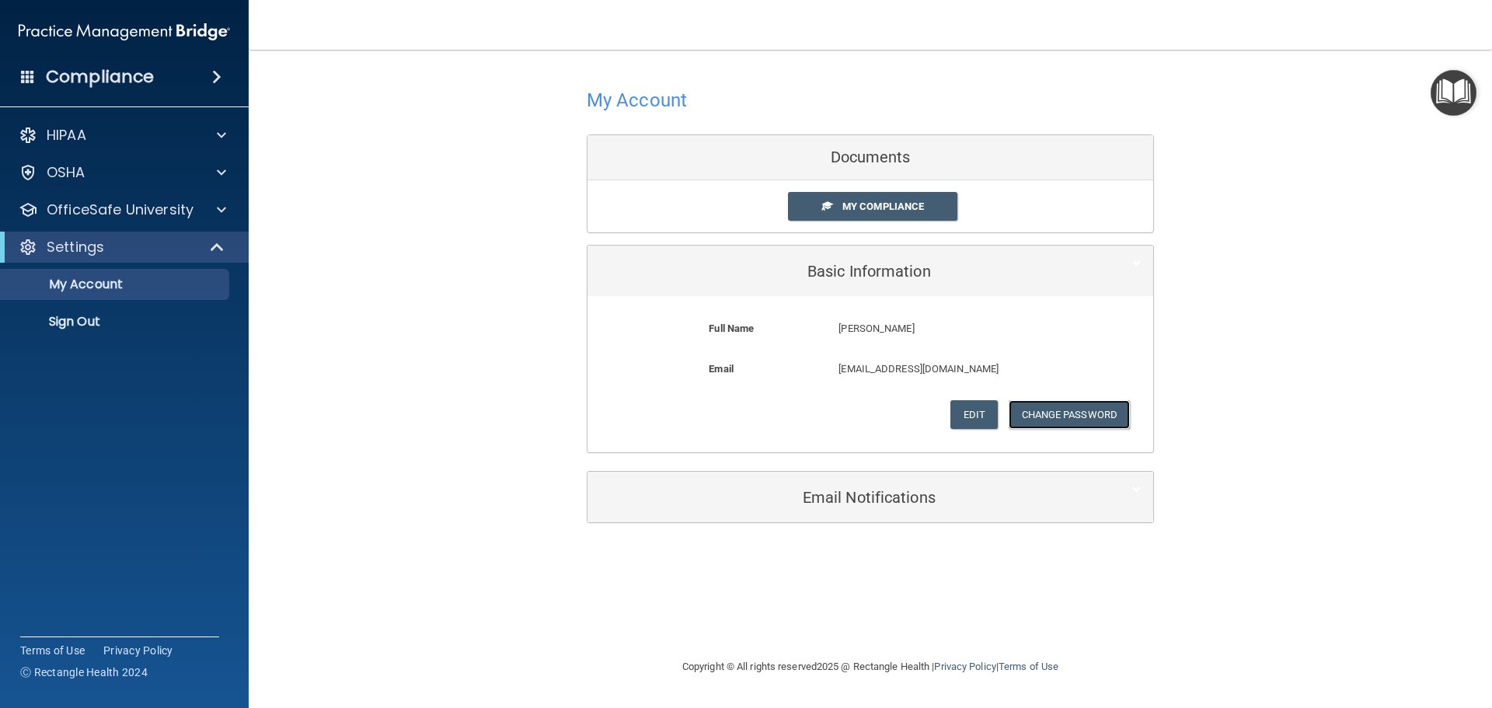
drag, startPoint x: 1069, startPoint y: 412, endPoint x: 1008, endPoint y: 591, distance: 189.7
click at [1008, 591] on div "My Account Documents My Compliance My Compliance My BAA Basic Information Full …" at bounding box center [870, 353] width 1181 height 577
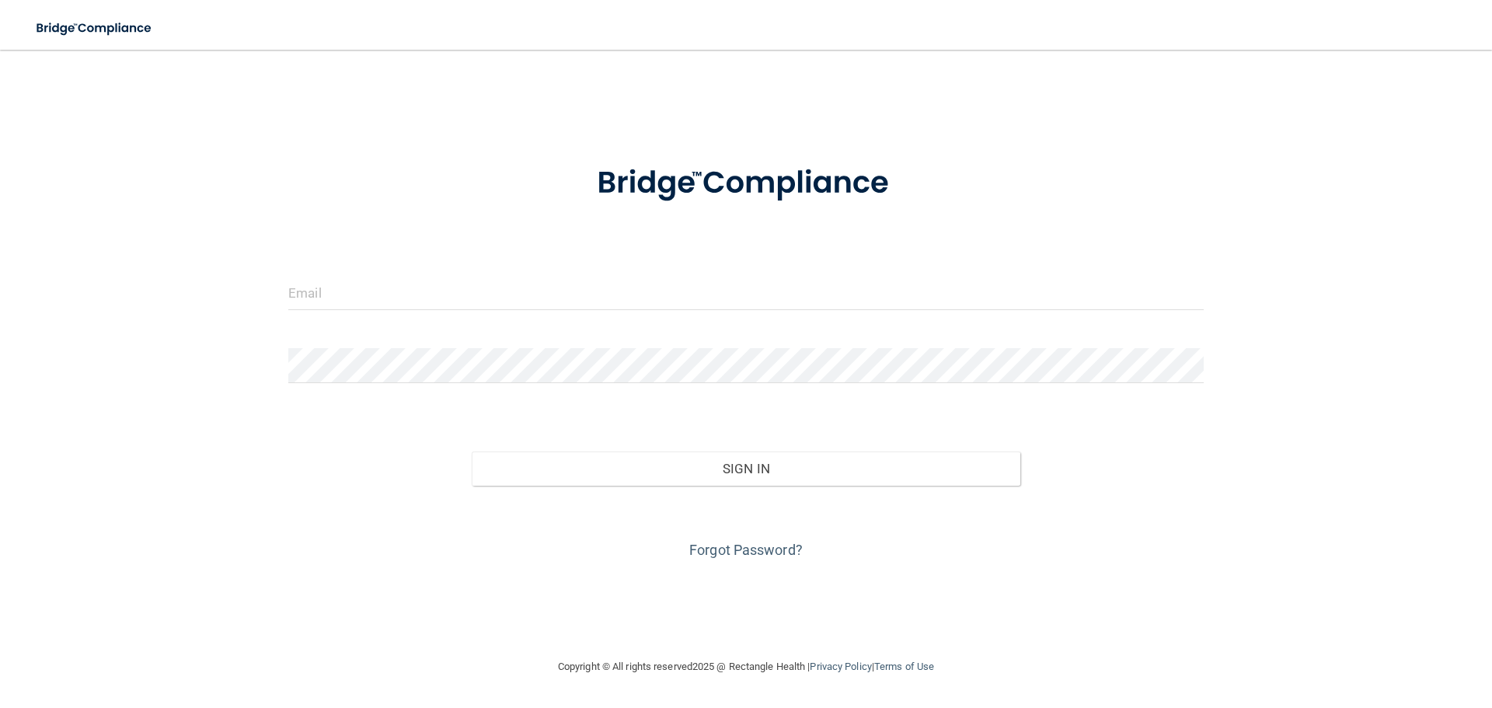
drag, startPoint x: 235, startPoint y: 562, endPoint x: 239, endPoint y: 538, distance: 24.4
click at [239, 553] on div "Invalid email/password. You don't have permission to access that page. Sign In …" at bounding box center [746, 353] width 1430 height 577
